Goal: Task Accomplishment & Management: Use online tool/utility

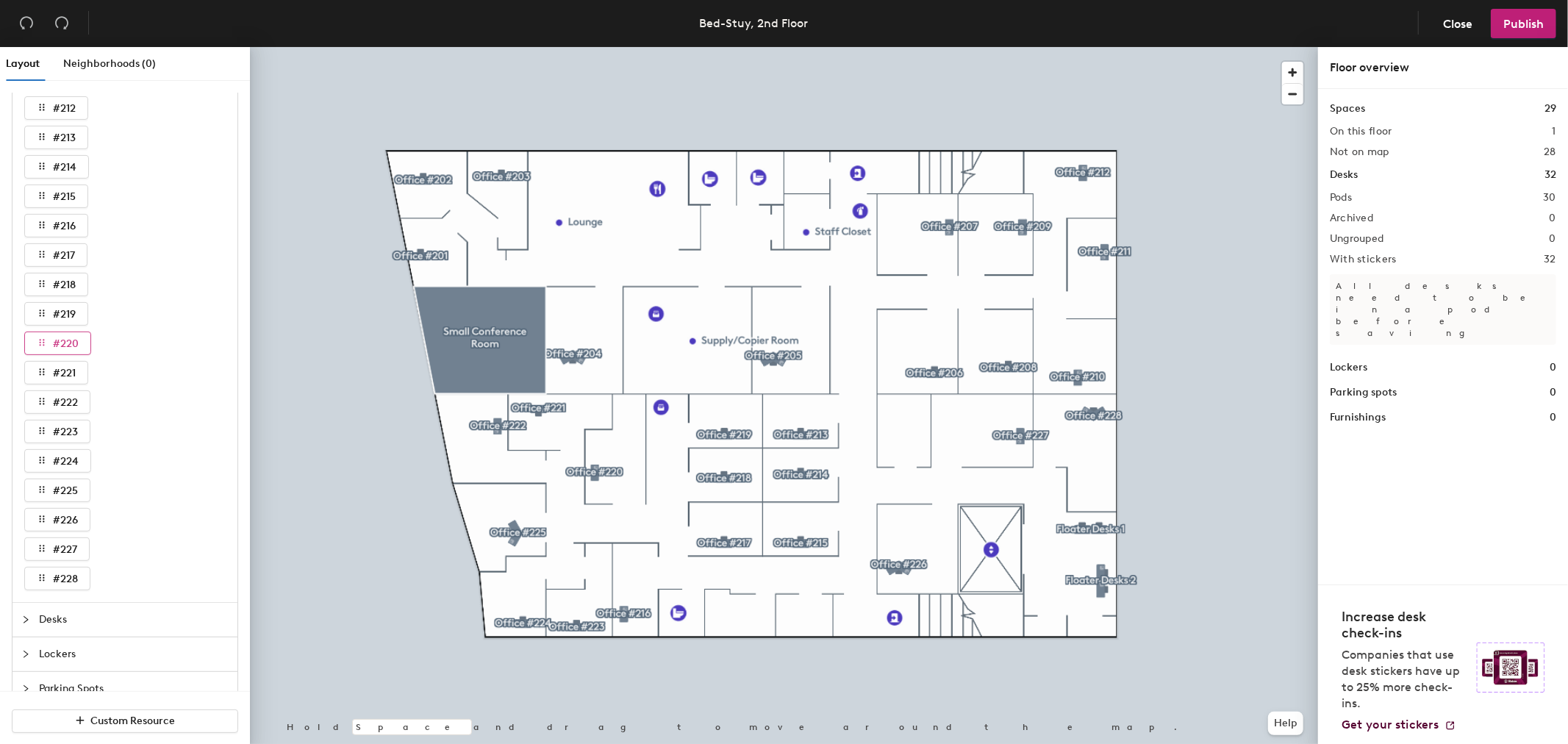
scroll to position [489, 0]
click at [75, 539] on span "#228" at bounding box center [65, 532] width 25 height 13
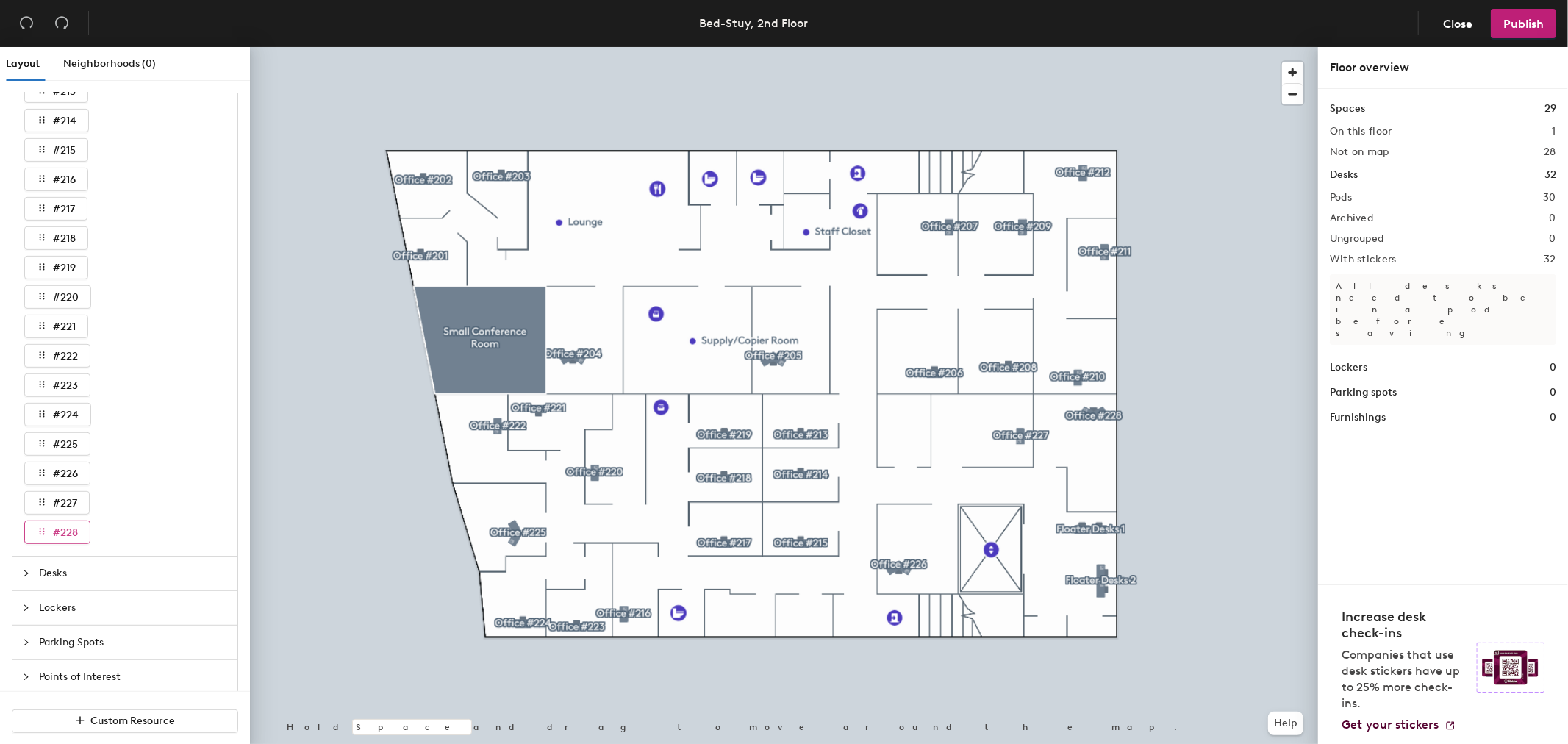
click at [75, 539] on span "#228" at bounding box center [65, 532] width 25 height 13
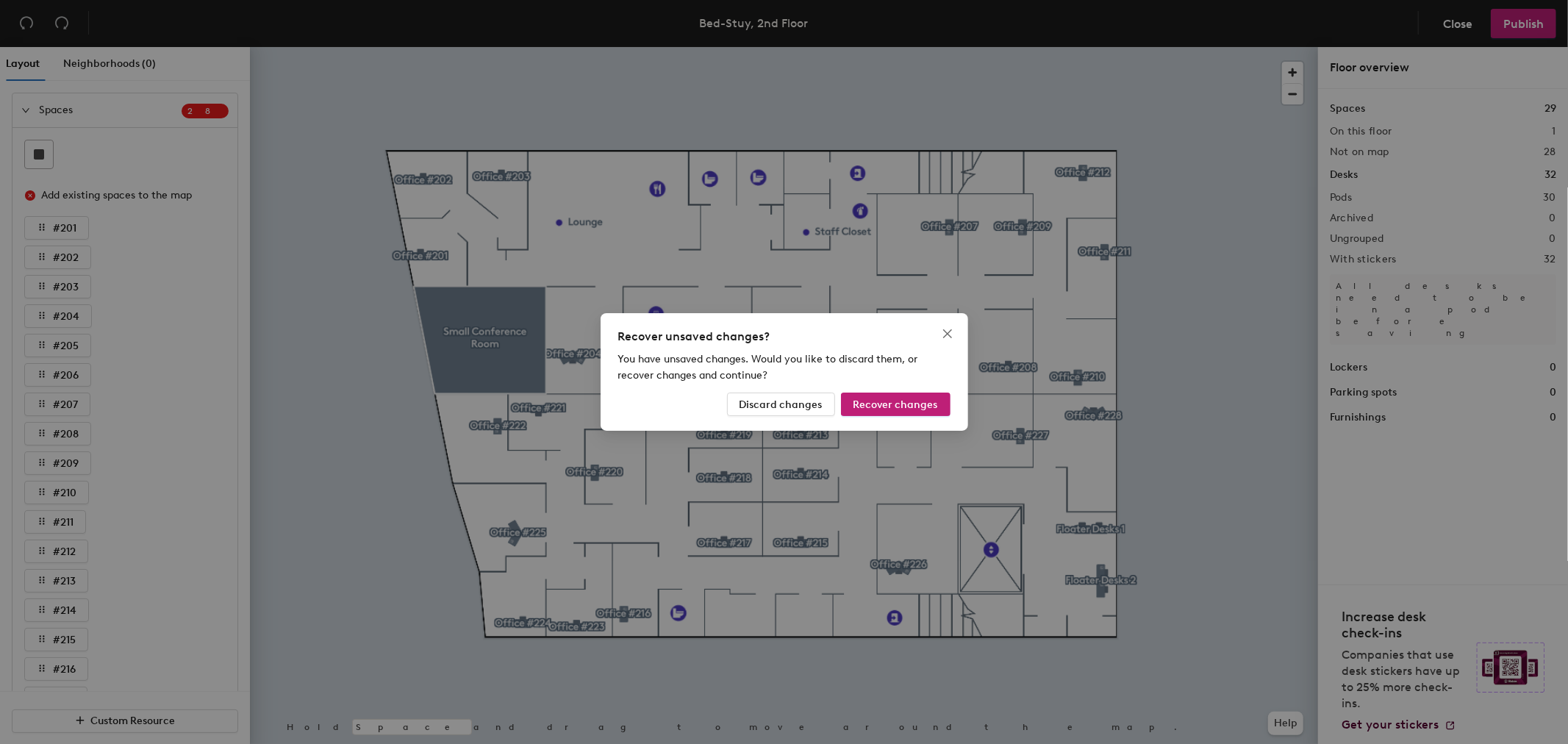
click at [1412, 454] on div "Recover unsaved changes? You have unsaved changes. Would you like to discard th…" at bounding box center [784, 372] width 1568 height 744
click at [1376, 436] on div "Recover unsaved changes? You have unsaved changes. Would you like to discard th…" at bounding box center [784, 372] width 1568 height 744
click at [952, 328] on icon "close" at bounding box center [947, 333] width 12 height 12
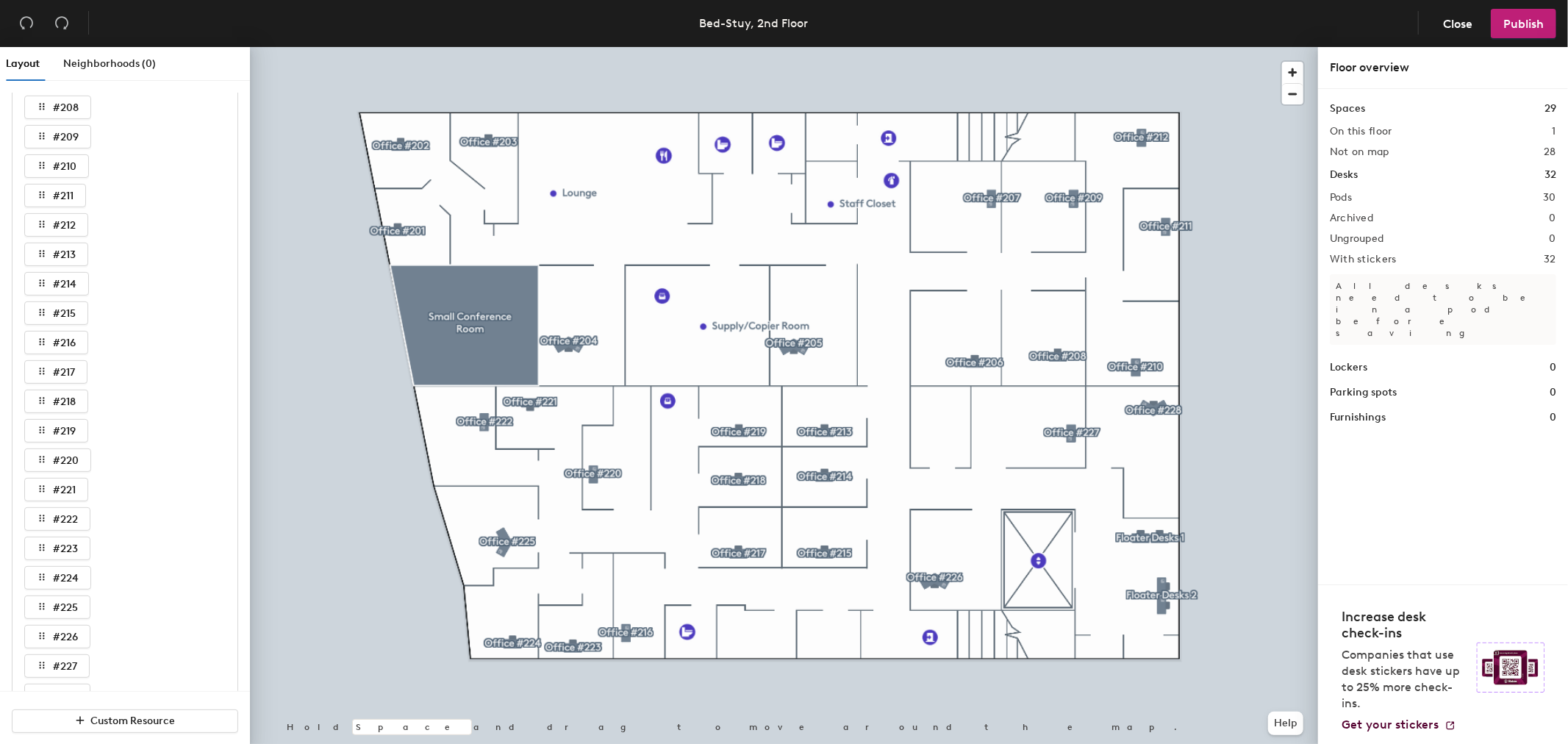
scroll to position [563, 0]
click at [76, 483] on span "#228" at bounding box center [65, 483] width 25 height 13
